Goal: Check status

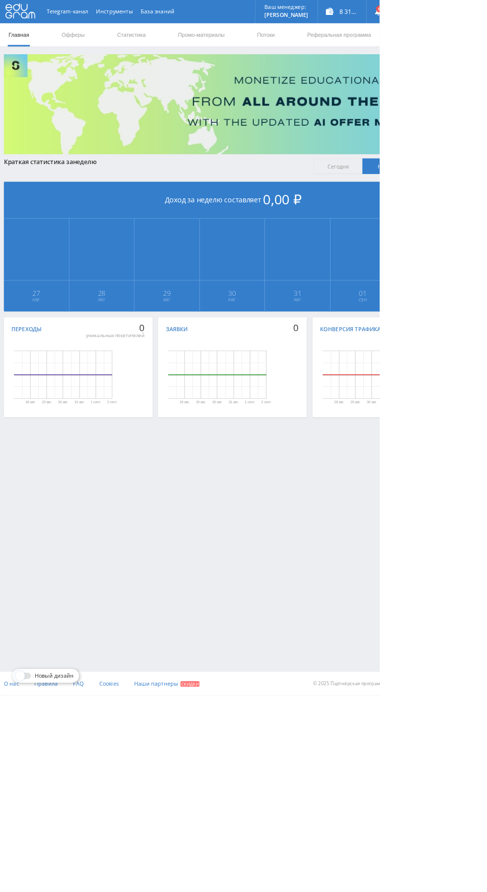
click at [160, 46] on link "Статистика" at bounding box center [168, 45] width 39 height 30
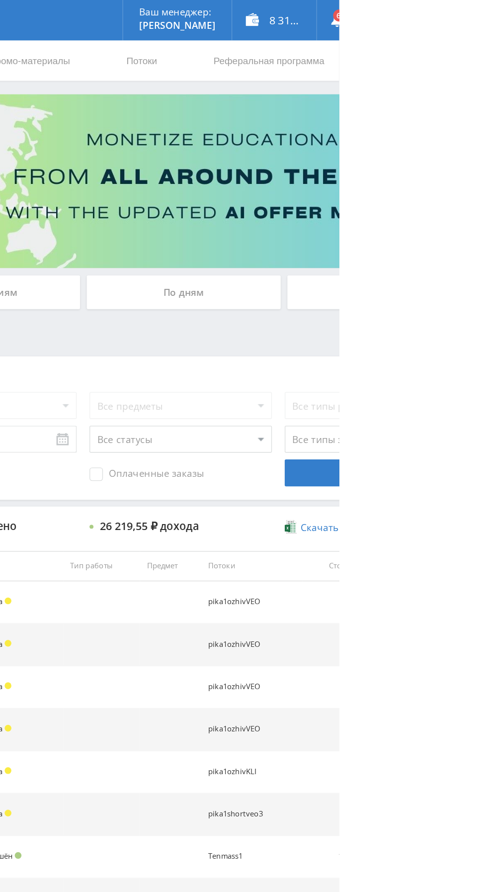
click at [402, 210] on div "По дням" at bounding box center [372, 215] width 143 height 25
click at [0, 0] on input "По дням" at bounding box center [0, 0] width 0 height 0
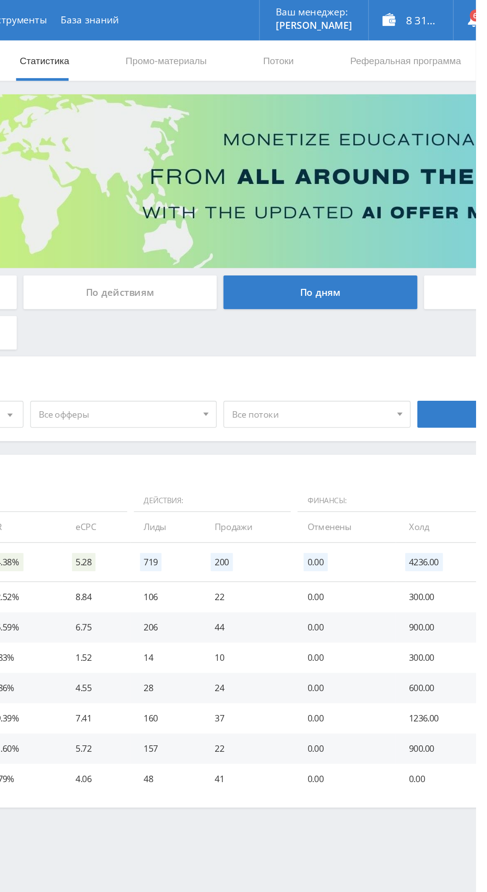
click at [274, 299] on span "Все офферы" at bounding box center [223, 305] width 116 height 19
click at [276, 307] on span "Все офферы" at bounding box center [223, 305] width 116 height 19
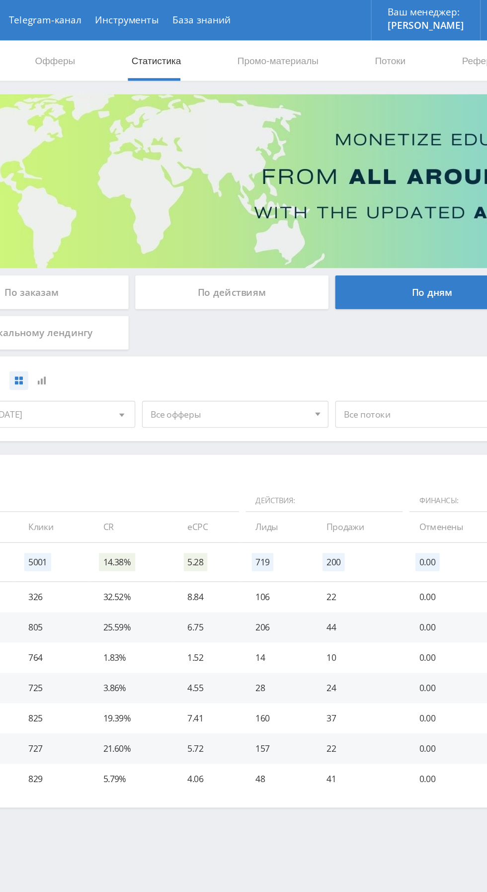
click at [228, 308] on span "Все офферы" at bounding box center [223, 305] width 116 height 19
click at [253, 305] on span "Все офферы" at bounding box center [223, 305] width 116 height 19
click at [255, 313] on span "Все офферы" at bounding box center [223, 305] width 116 height 19
click at [260, 304] on span "Все офферы" at bounding box center [223, 305] width 116 height 19
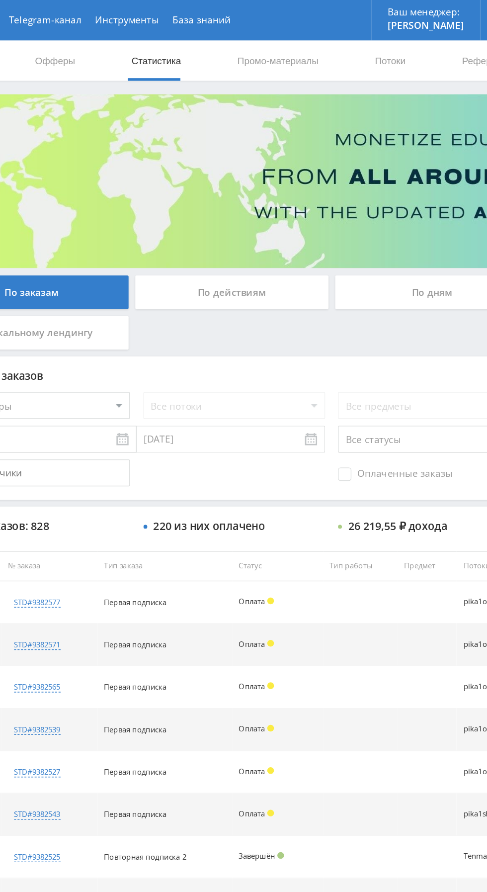
click at [351, 216] on div "По дням" at bounding box center [372, 215] width 143 height 25
click at [0, 0] on input "По дням" at bounding box center [0, 0] width 0 height 0
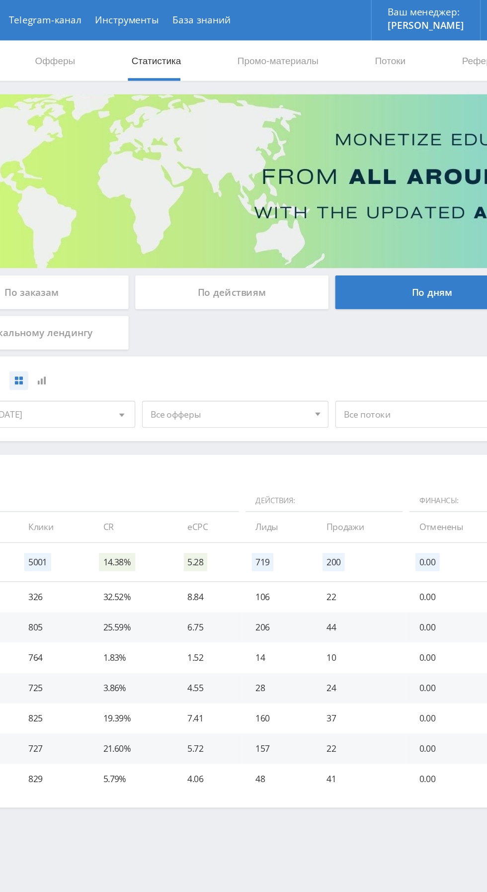
click at [194, 305] on span "Все офферы" at bounding box center [223, 305] width 116 height 19
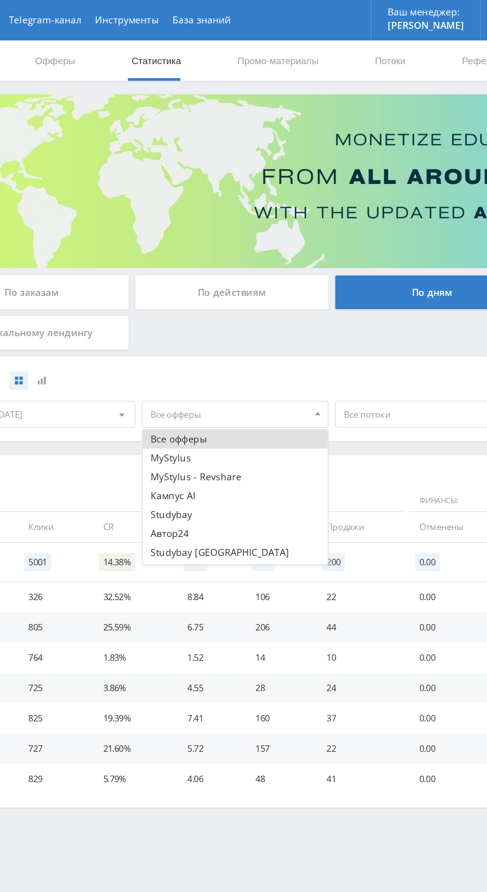
click at [175, 365] on button "Кампус AI" at bounding box center [227, 366] width 137 height 14
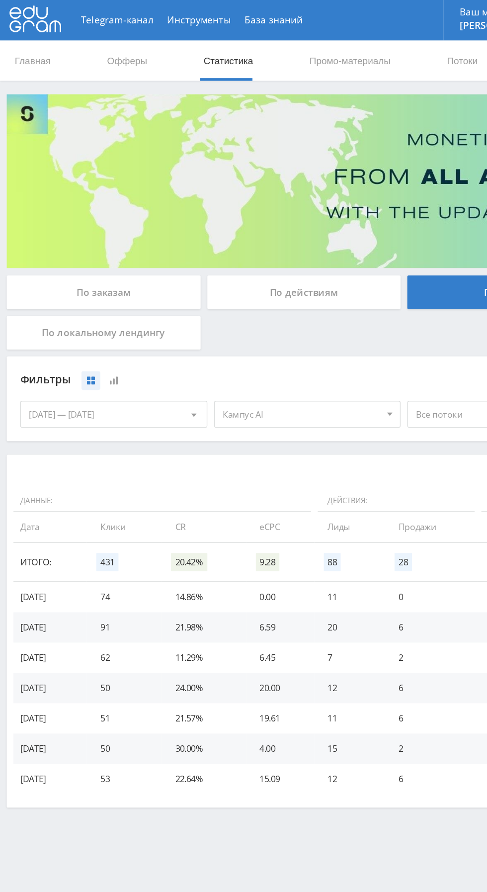
click at [52, 309] on div "[DATE] — [DATE]" at bounding box center [83, 305] width 137 height 19
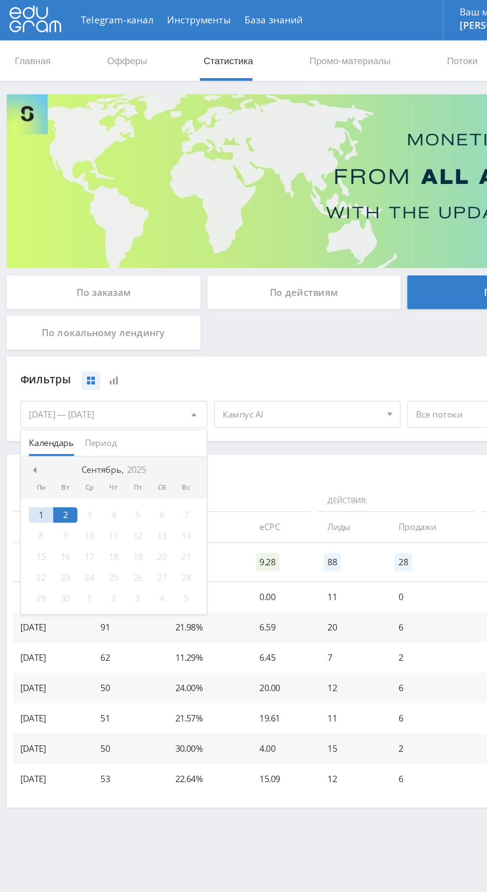
click at [74, 326] on span "Период" at bounding box center [74, 326] width 23 height 19
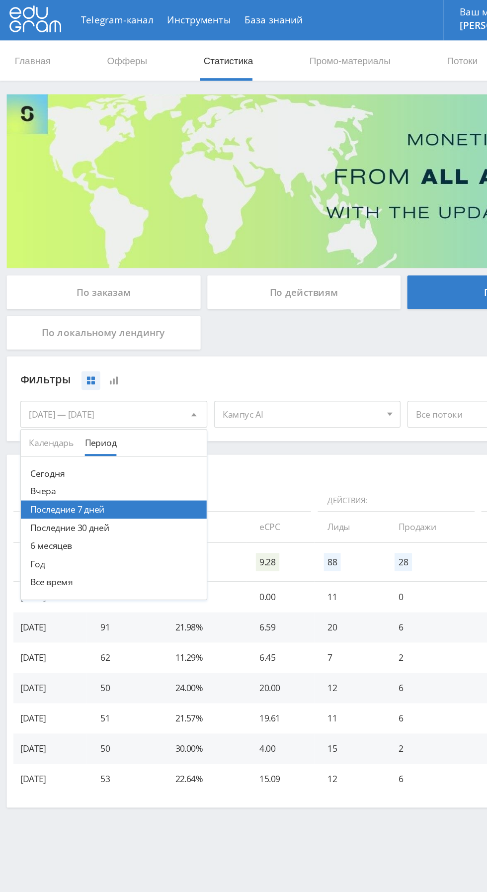
click at [33, 404] on button "6 месяцев" at bounding box center [83, 402] width 137 height 13
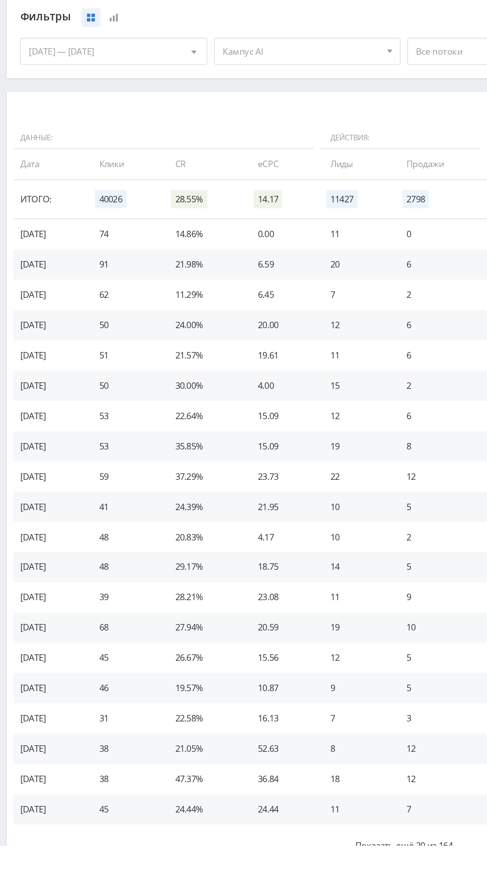
click at [206, 892] on button "Показать ещё 20 из 164" at bounding box center [298, 892] width 577 height 31
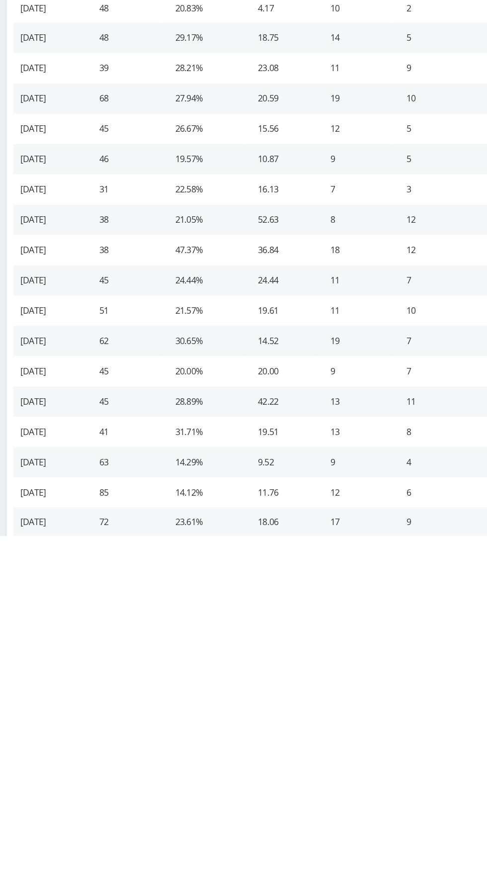
scroll to position [169, 0]
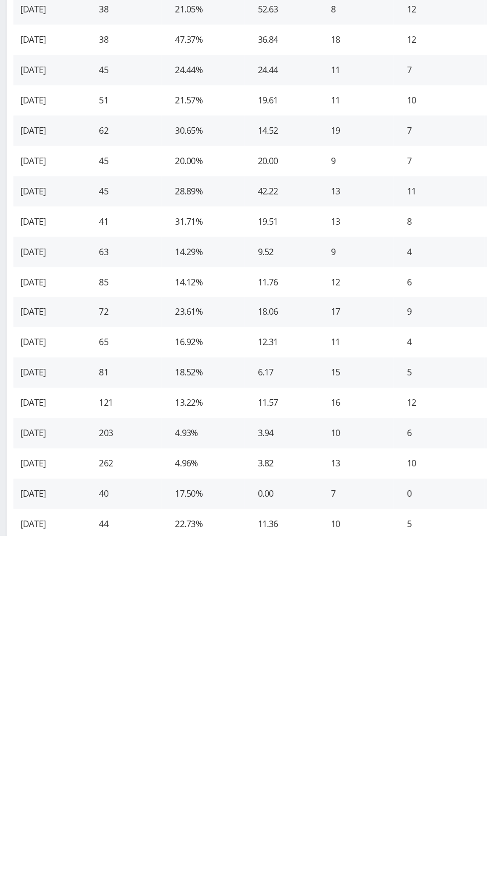
scroll to position [616, 0]
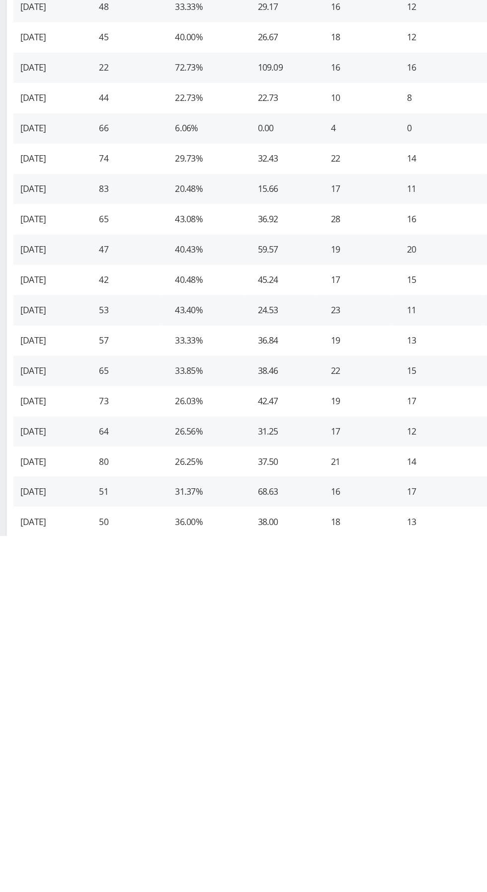
scroll to position [1063, 0]
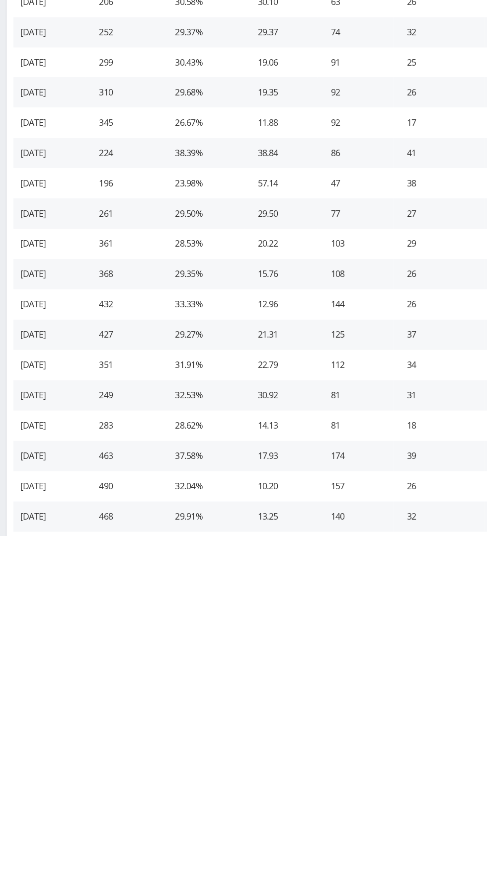
scroll to position [1957, 0]
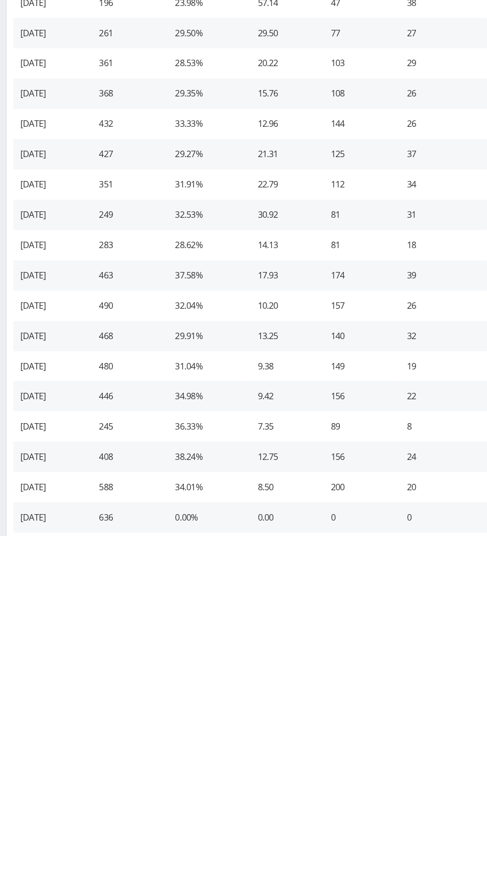
scroll to position [2404, 0]
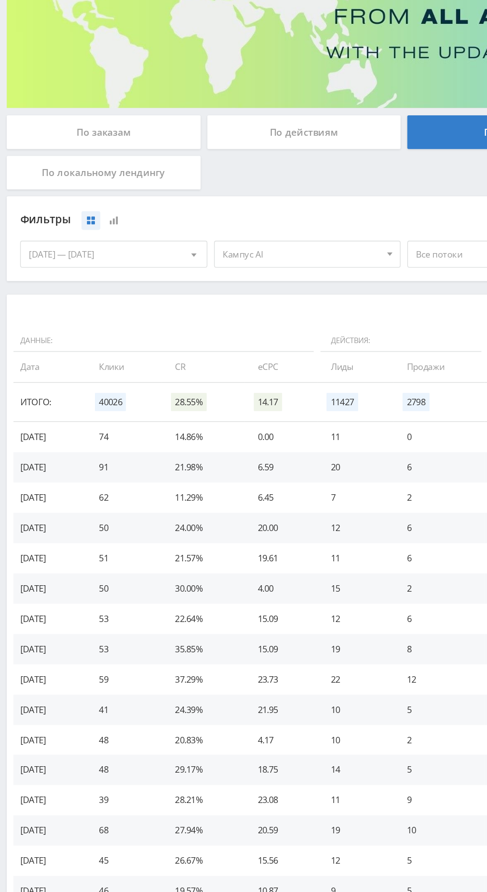
scroll to position [0, 0]
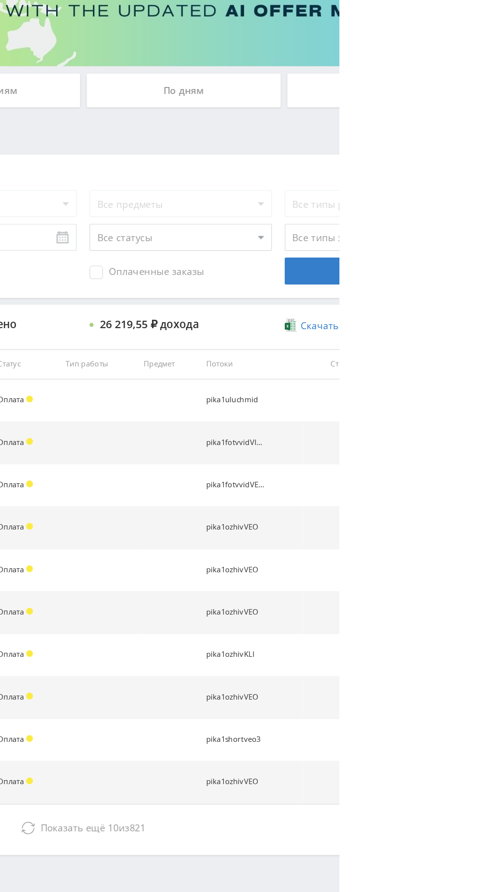
click at [337, 763] on span "821" at bounding box center [339, 759] width 12 height 9
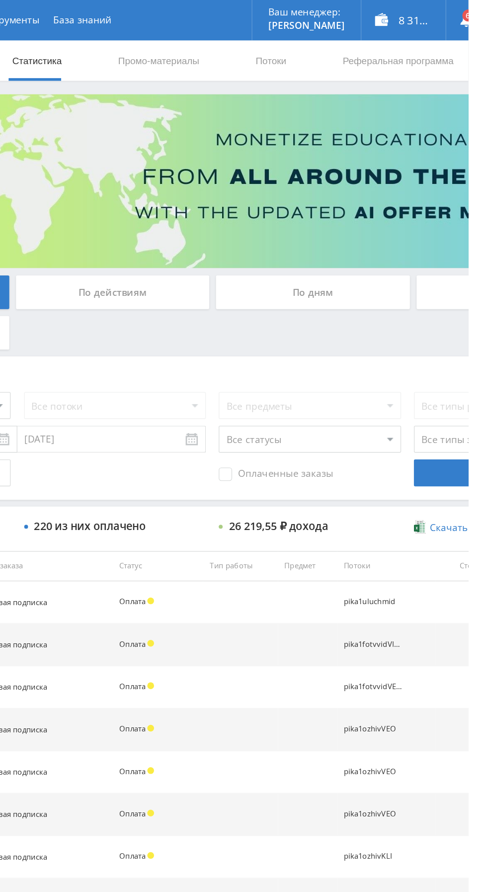
click at [382, 215] on div "По дням" at bounding box center [372, 215] width 143 height 25
click at [0, 0] on input "По дням" at bounding box center [0, 0] width 0 height 0
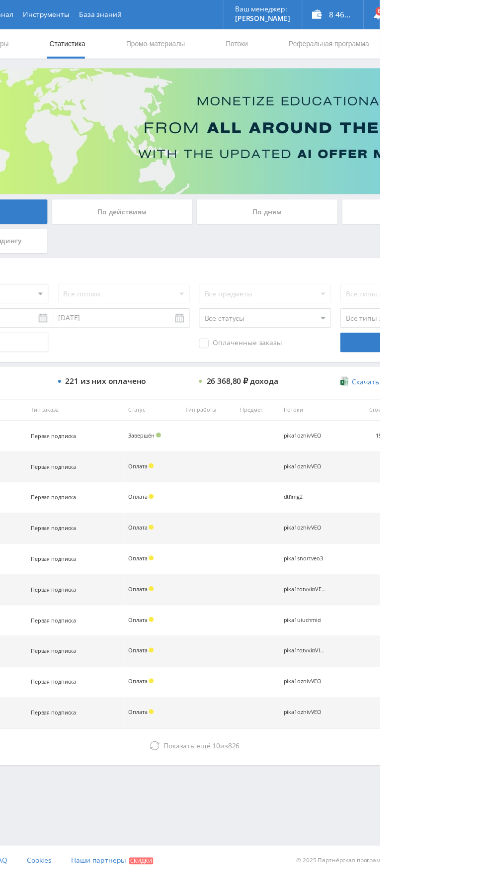
click at [390, 217] on div "По дням" at bounding box center [372, 215] width 143 height 25
click at [0, 0] on input "По дням" at bounding box center [0, 0] width 0 height 0
